Goal: Information Seeking & Learning: Learn about a topic

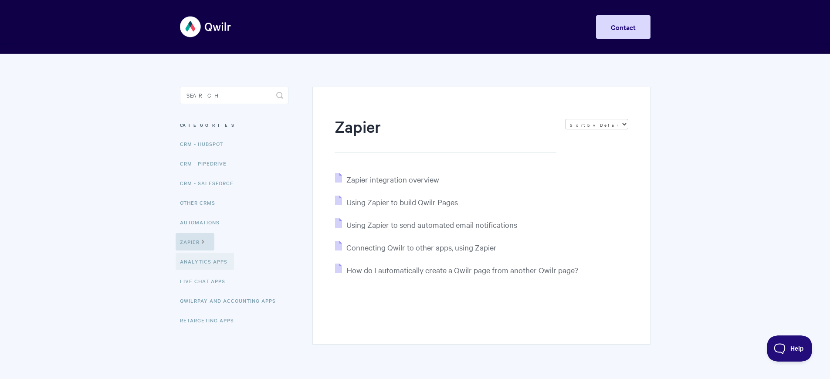
click at [206, 262] on link "Analytics Apps" at bounding box center [205, 261] width 58 height 17
click at [423, 247] on span "Connecting Qwilr to other apps, using Zapier" at bounding box center [422, 247] width 150 height 10
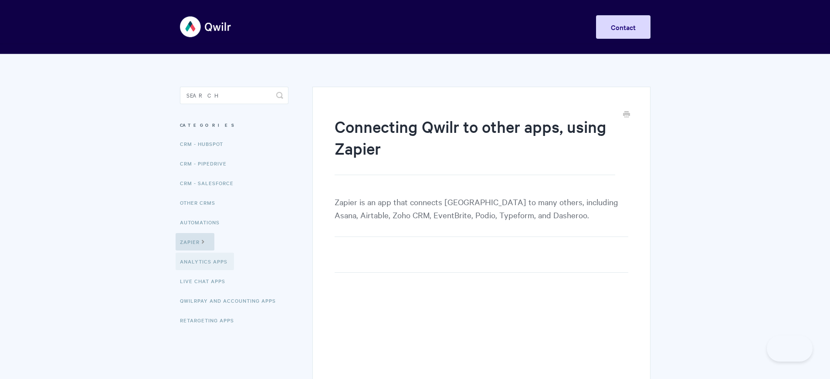
click at [206, 262] on link "Analytics Apps" at bounding box center [205, 261] width 58 height 17
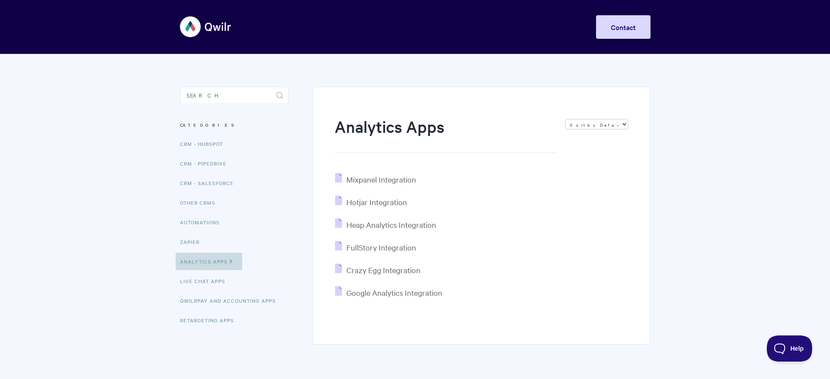
click at [209, 262] on link "Analytics Apps" at bounding box center [209, 261] width 67 height 17
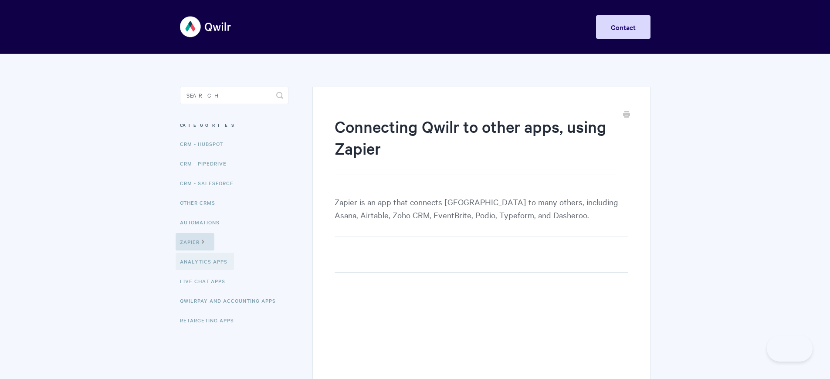
click at [206, 262] on link "Analytics Apps" at bounding box center [205, 261] width 58 height 17
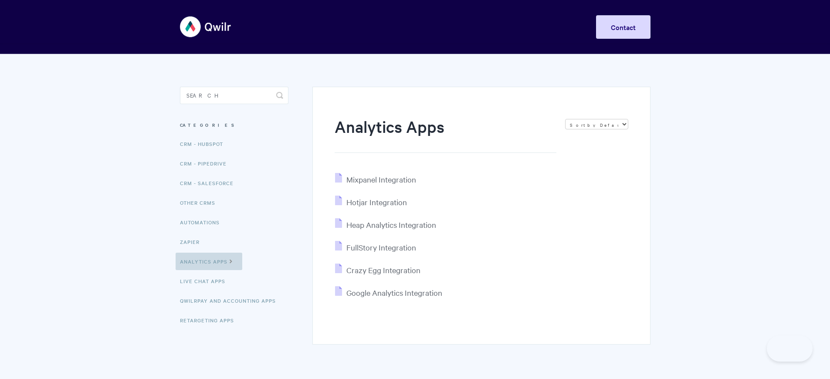
click at [209, 262] on link "Analytics Apps" at bounding box center [209, 261] width 67 height 17
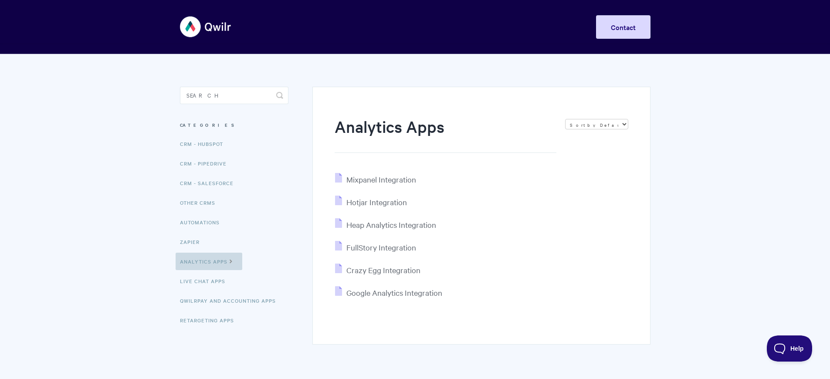
click at [209, 262] on link "Analytics Apps" at bounding box center [209, 261] width 67 height 17
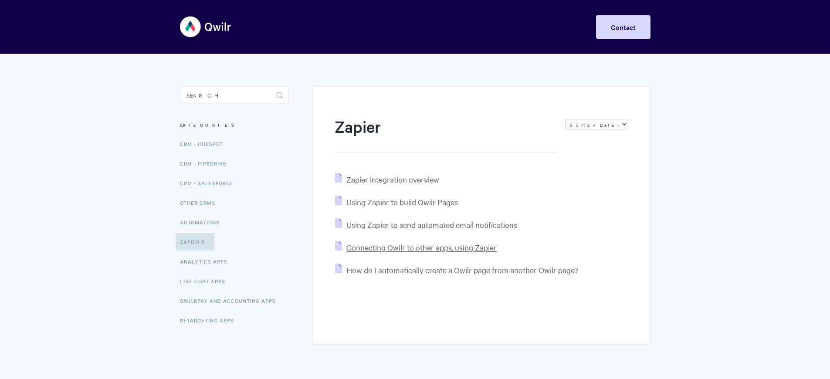
click at [423, 247] on span "Connecting Qwilr to other apps, using Zapier" at bounding box center [422, 247] width 150 height 10
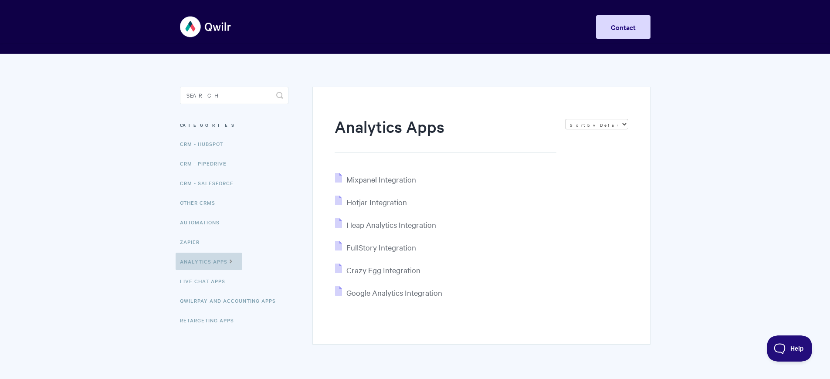
click at [209, 262] on link "Analytics Apps" at bounding box center [209, 261] width 67 height 17
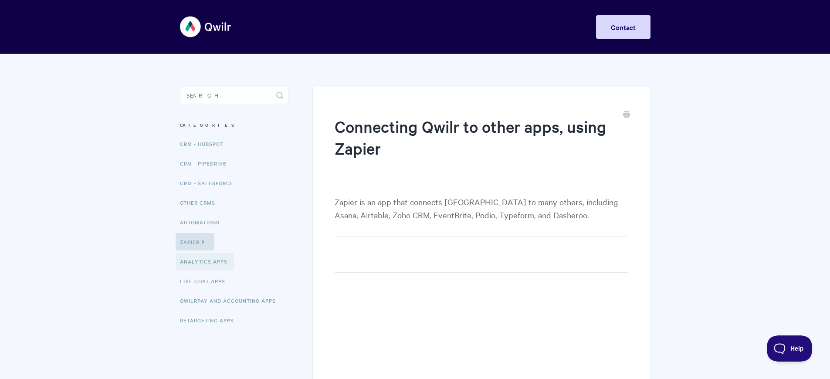
click at [206, 262] on link "Analytics Apps" at bounding box center [205, 261] width 58 height 17
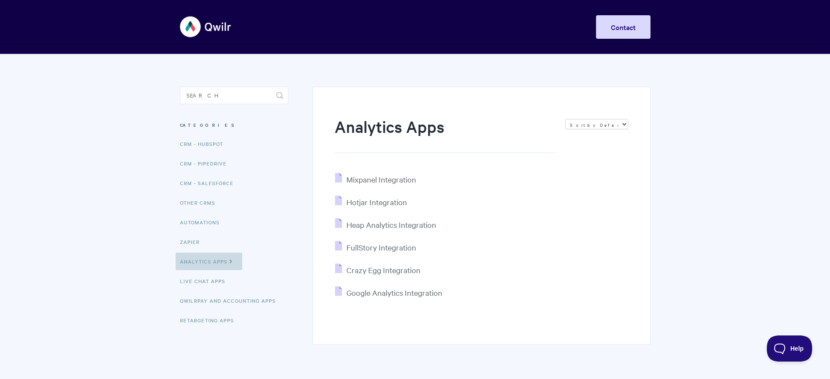
click at [209, 262] on link "Analytics Apps" at bounding box center [209, 261] width 67 height 17
click at [205, 282] on link "Live Chat Apps" at bounding box center [204, 280] width 56 height 17
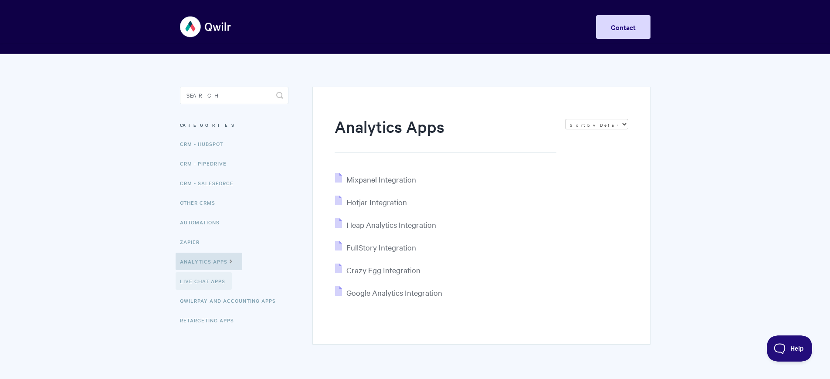
click at [205, 282] on link "Live Chat Apps" at bounding box center [204, 280] width 56 height 17
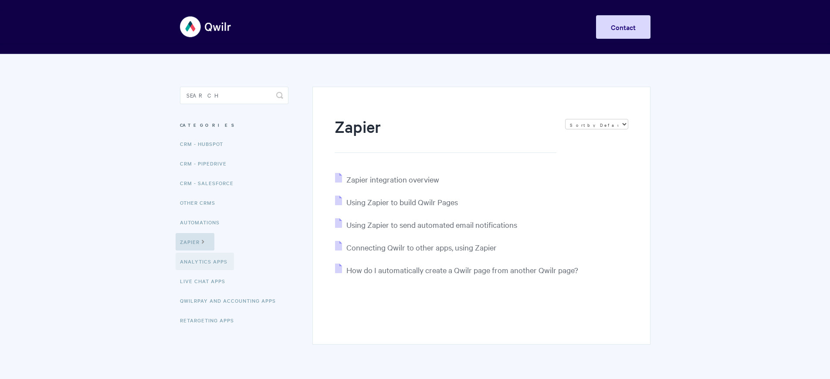
click at [206, 262] on link "Analytics Apps" at bounding box center [205, 261] width 58 height 17
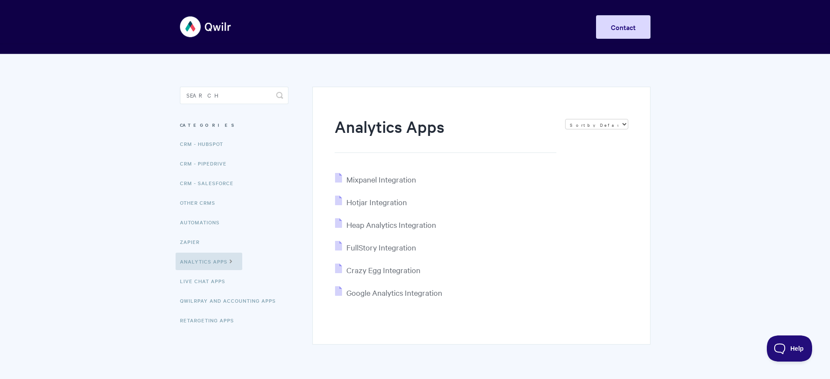
click at [209, 262] on link "Analytics Apps" at bounding box center [209, 261] width 67 height 17
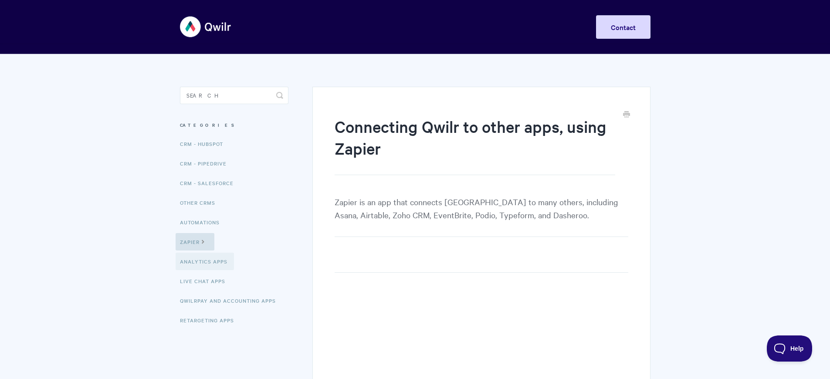
click at [206, 262] on link "Analytics Apps" at bounding box center [205, 261] width 58 height 17
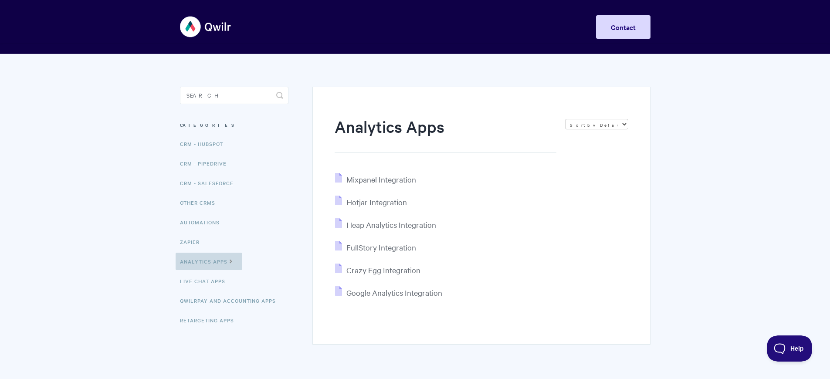
click at [209, 262] on link "Analytics Apps" at bounding box center [209, 261] width 67 height 17
click at [231, 301] on link "QwilrPay and Accounting Apps" at bounding box center [229, 300] width 107 height 17
click at [209, 262] on link "Analytics Apps" at bounding box center [209, 261] width 67 height 17
click at [231, 301] on link "QwilrPay and Accounting Apps" at bounding box center [229, 300] width 107 height 17
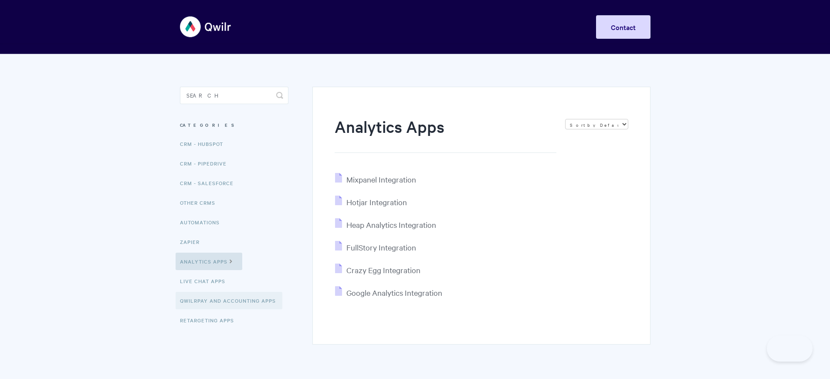
click at [231, 301] on link "QwilrPay and Accounting Apps" at bounding box center [229, 300] width 107 height 17
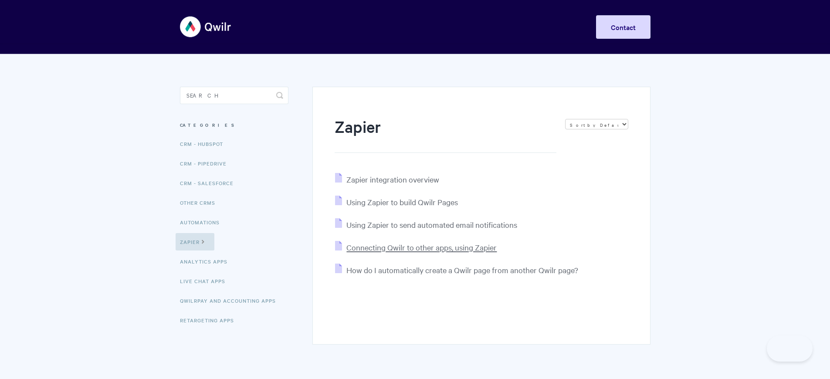
click at [423, 247] on span "Connecting Qwilr to other apps, using Zapier" at bounding box center [422, 247] width 150 height 10
click at [206, 262] on link "Analytics Apps" at bounding box center [207, 261] width 54 height 17
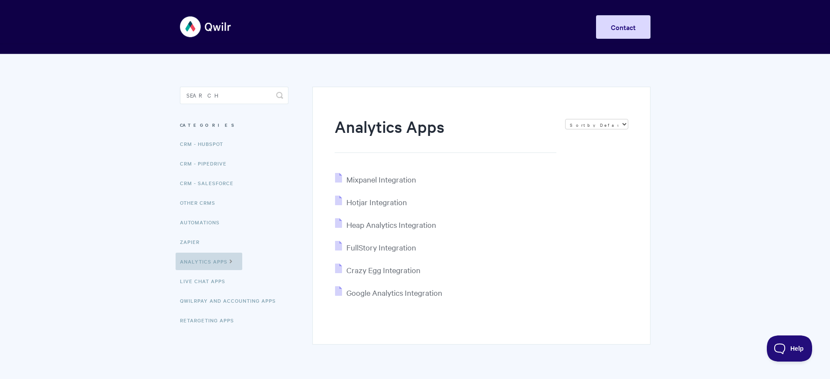
click at [209, 262] on link "Analytics Apps" at bounding box center [209, 261] width 67 height 17
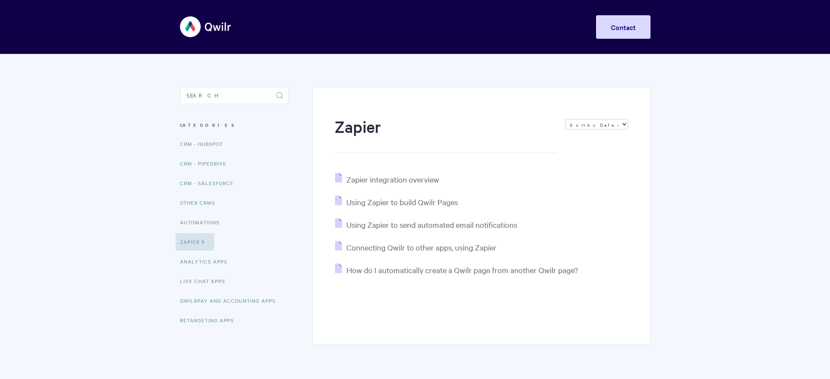
click at [423, 247] on span "Connecting Qwilr to other apps, using Zapier" at bounding box center [422, 247] width 150 height 10
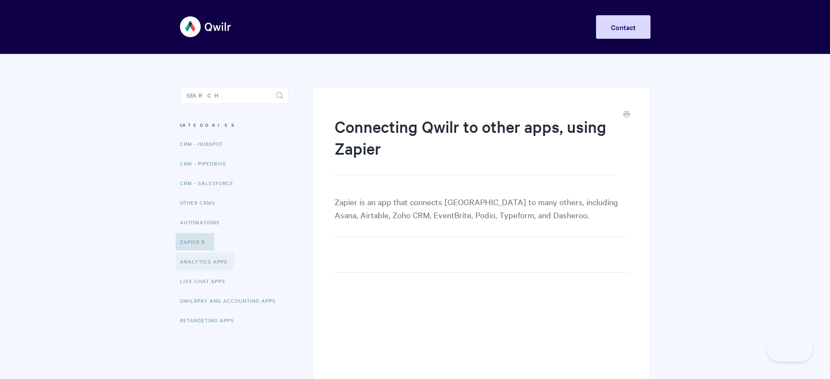
click at [206, 262] on link "Analytics Apps" at bounding box center [205, 261] width 58 height 17
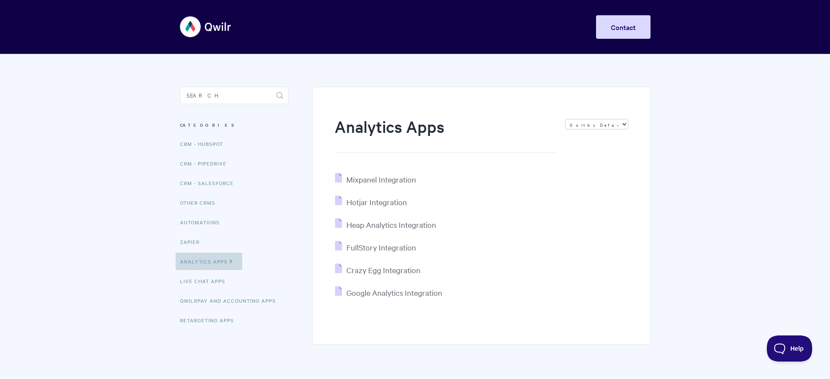
click at [209, 262] on link "Analytics Apps" at bounding box center [209, 261] width 67 height 17
click at [210, 321] on link "Retargeting Apps" at bounding box center [208, 320] width 65 height 17
click at [209, 262] on link "Analytics Apps" at bounding box center [209, 261] width 67 height 17
click at [210, 321] on link "Retargeting Apps" at bounding box center [208, 320] width 65 height 17
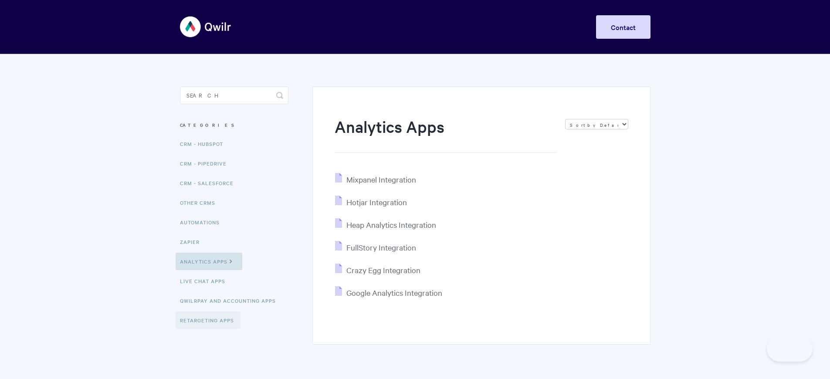
click at [210, 321] on link "Retargeting Apps" at bounding box center [208, 320] width 65 height 17
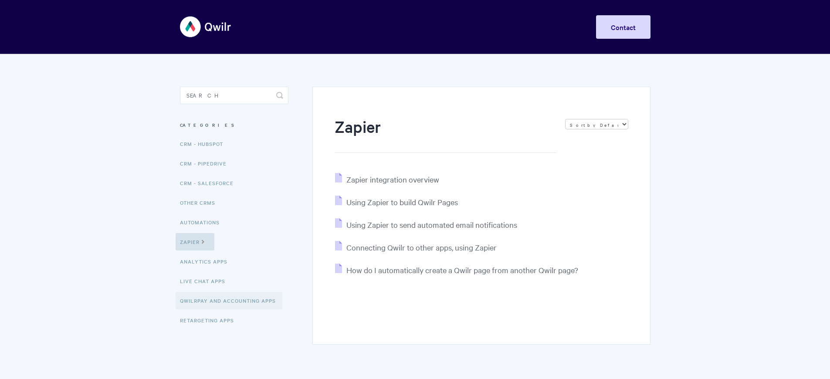
click at [231, 301] on link "QwilrPay and Accounting Apps" at bounding box center [229, 300] width 107 height 17
